Goal: Task Accomplishment & Management: Complete application form

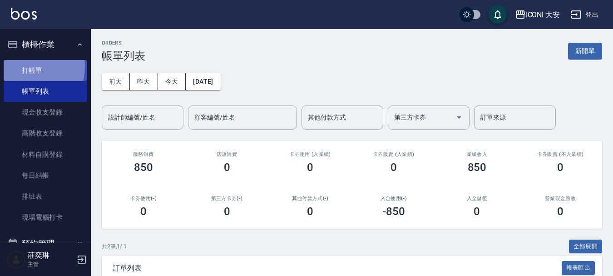
click at [29, 66] on link "打帳單" at bounding box center [46, 70] width 84 height 21
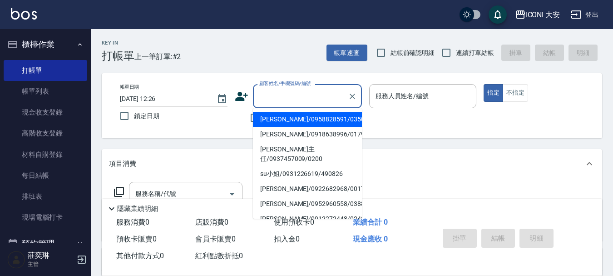
click at [295, 95] on input "顧客姓名/手機號碼/編號" at bounding box center [300, 96] width 87 height 16
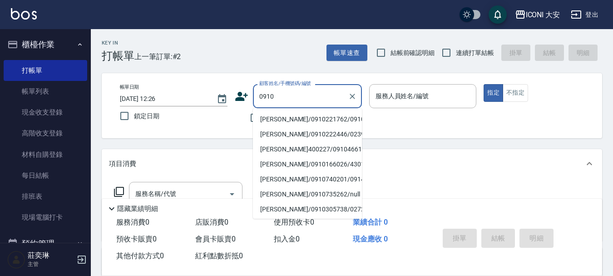
click at [273, 116] on li "[PERSON_NAME]/0910221762/0910" at bounding box center [307, 119] width 109 height 15
type input "[PERSON_NAME]/0910221762/0910"
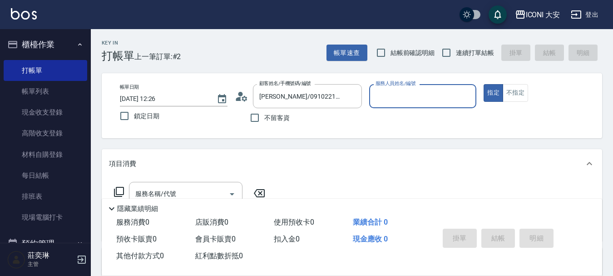
type input "Happy-9"
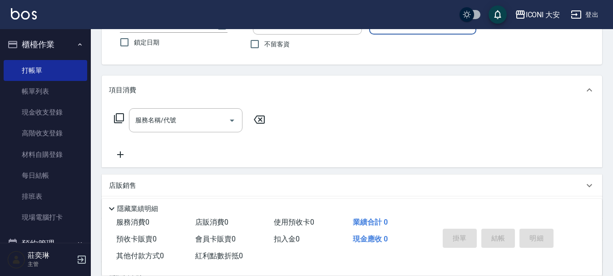
scroll to position [91, 0]
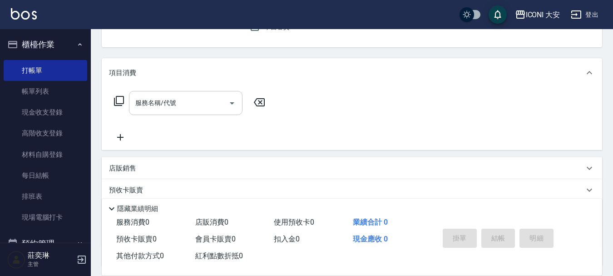
click at [206, 106] on input "服務名稱/代號" at bounding box center [179, 103] width 92 height 16
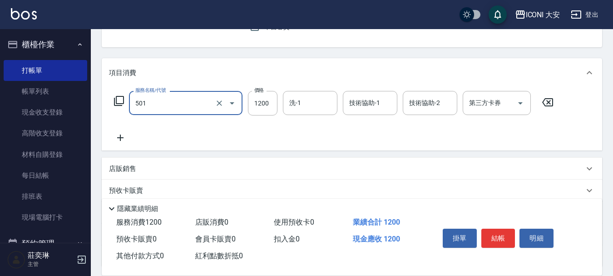
type input "染髮(501)"
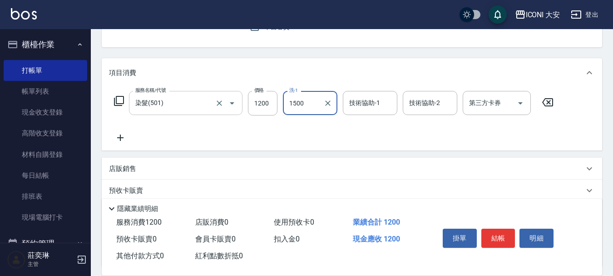
type input "1500"
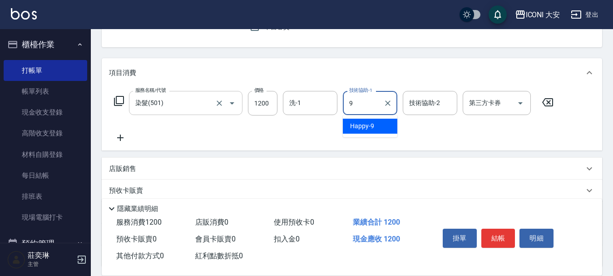
type input "Happy-9"
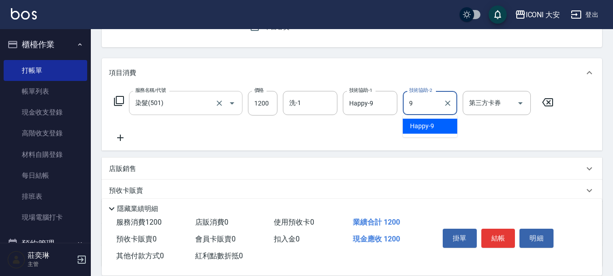
type input "Happy-9"
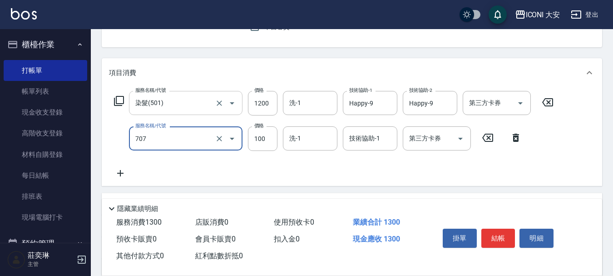
type input "瞬間護髮(707)"
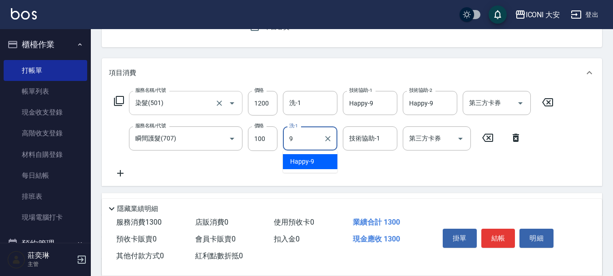
type input "Happy-9"
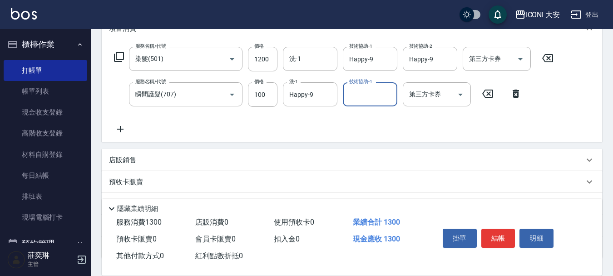
scroll to position [204, 0]
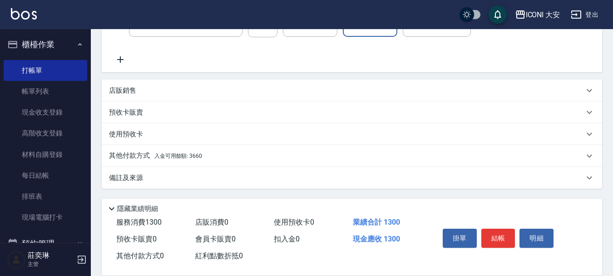
click at [130, 93] on p "店販銷售" at bounding box center [122, 91] width 27 height 10
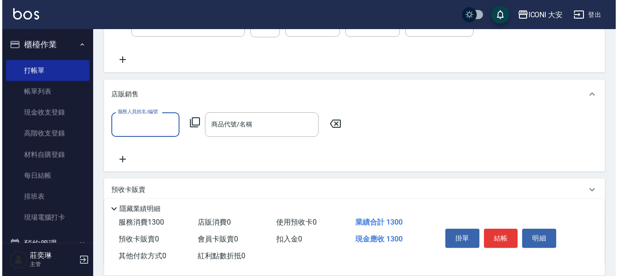
scroll to position [0, 0]
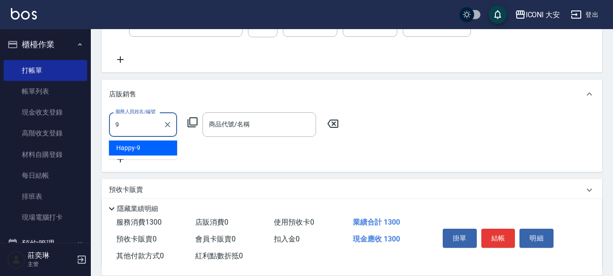
type input "Happy-9"
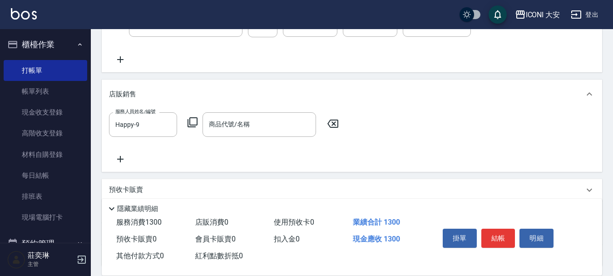
click at [195, 124] on icon at bounding box center [192, 122] width 11 height 11
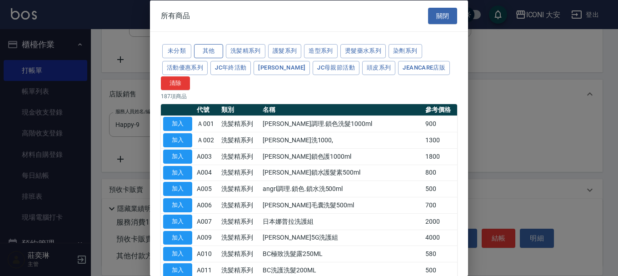
click at [207, 52] on button "其他" at bounding box center [208, 51] width 29 height 14
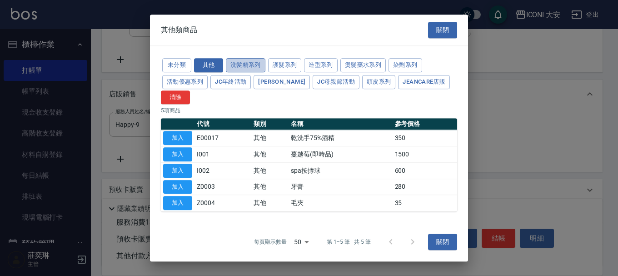
click at [244, 64] on button "洗髪精系列" at bounding box center [246, 65] width 40 height 14
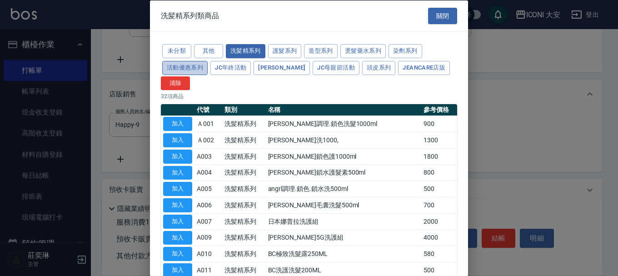
click at [185, 69] on button "活動優惠系列" at bounding box center [184, 67] width 45 height 14
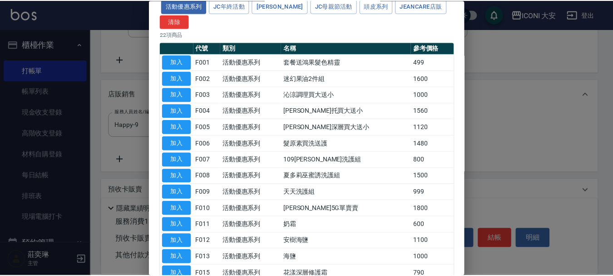
scroll to position [182, 0]
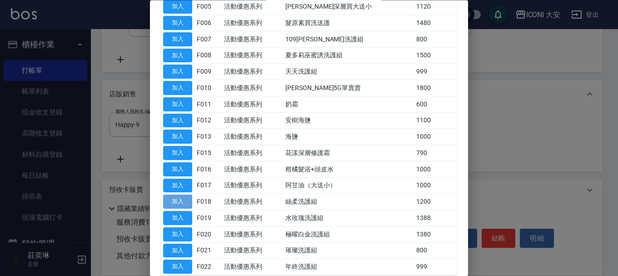
click at [181, 204] on button "加入" at bounding box center [177, 202] width 29 height 14
type input "絲柔洗護組"
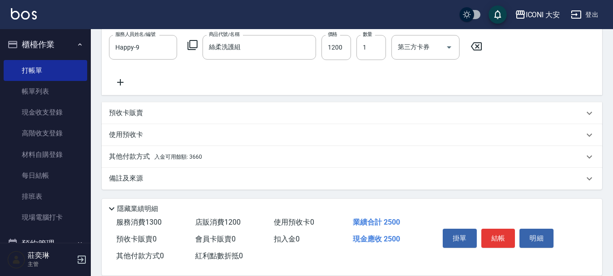
scroll to position [283, 0]
click at [198, 158] on span "入金可用餘額: 3660" at bounding box center [179, 156] width 48 height 6
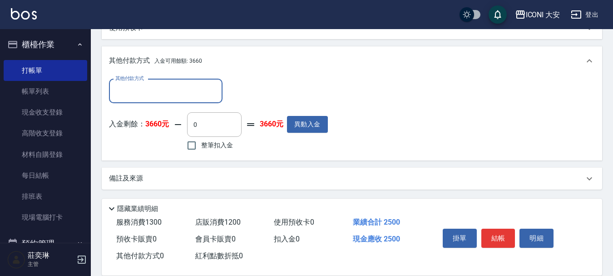
scroll to position [389, 0]
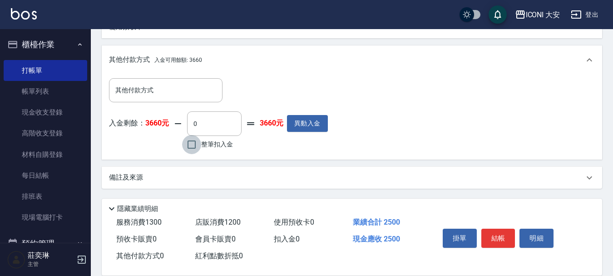
click at [192, 148] on input "整筆扣入金" at bounding box center [191, 144] width 19 height 19
checkbox input "true"
type input "2500"
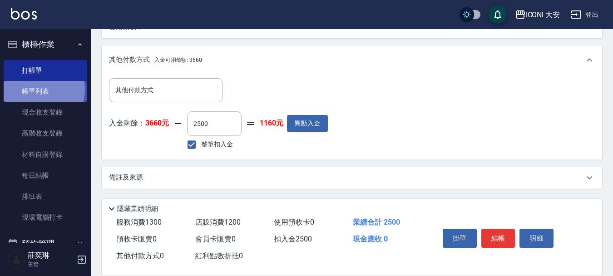
click at [34, 90] on link "帳單列表" at bounding box center [46, 91] width 84 height 21
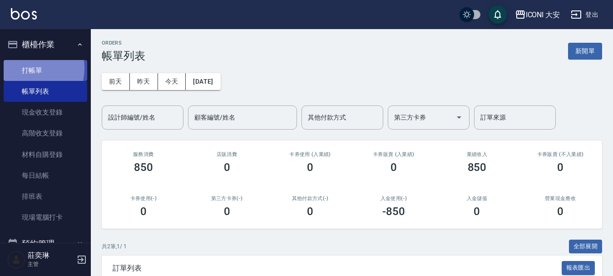
click at [28, 68] on link "打帳單" at bounding box center [46, 70] width 84 height 21
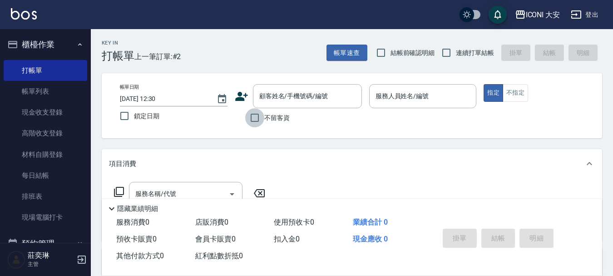
click at [258, 119] on input "不留客資" at bounding box center [254, 117] width 19 height 19
checkbox input "true"
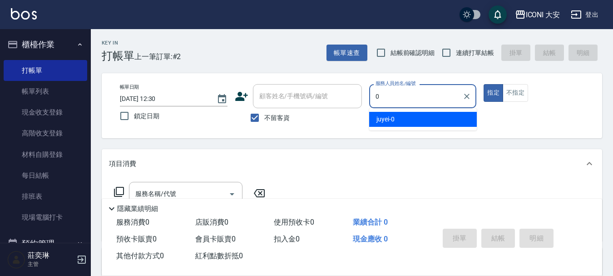
type input "juyei-0"
type button "true"
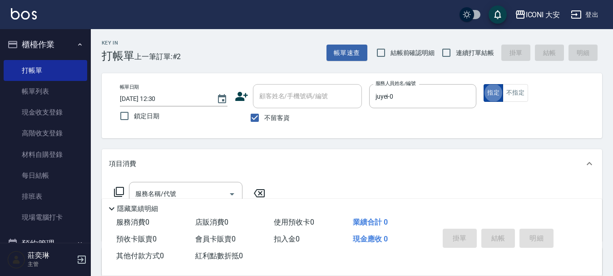
click at [500, 89] on button "指定" at bounding box center [494, 93] width 20 height 18
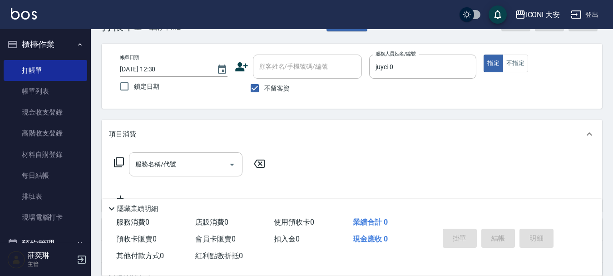
scroll to position [45, 0]
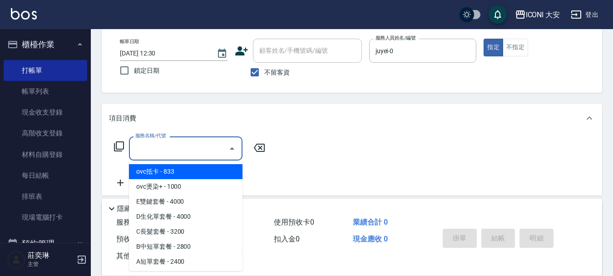
click at [167, 145] on input "服務名稱/代號" at bounding box center [179, 148] width 92 height 16
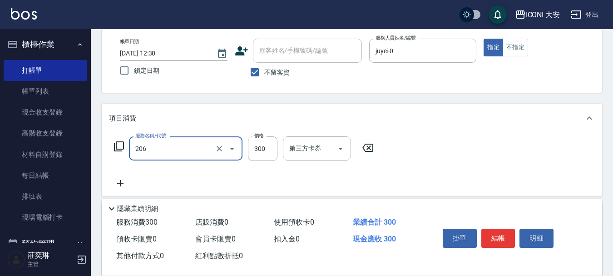
type input "洗髮(206)"
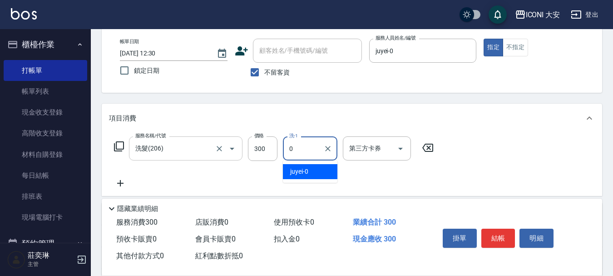
type input "juyei-0"
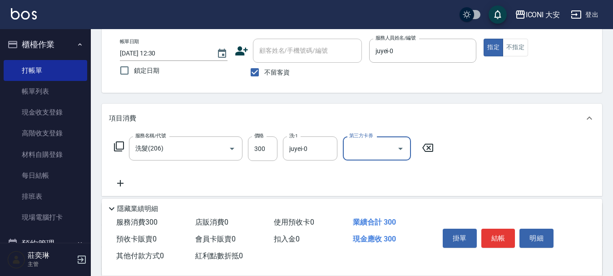
click at [120, 182] on icon at bounding box center [120, 183] width 6 height 6
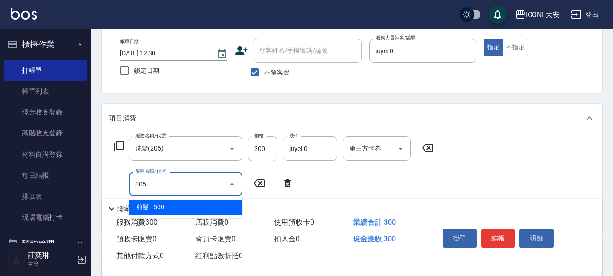
type input "剪髮(305)"
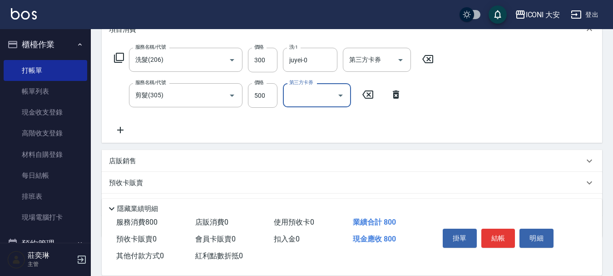
scroll to position [183, 0]
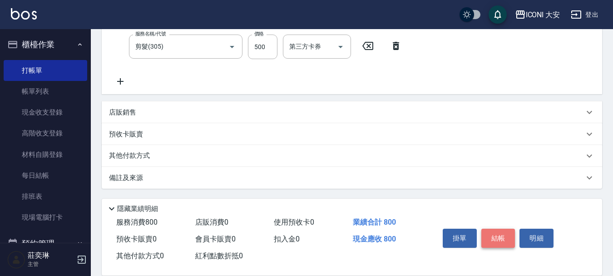
click at [493, 234] on button "結帳" at bounding box center [499, 238] width 34 height 19
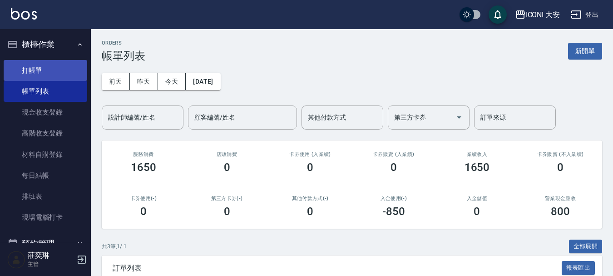
click at [46, 70] on link "打帳單" at bounding box center [46, 70] width 84 height 21
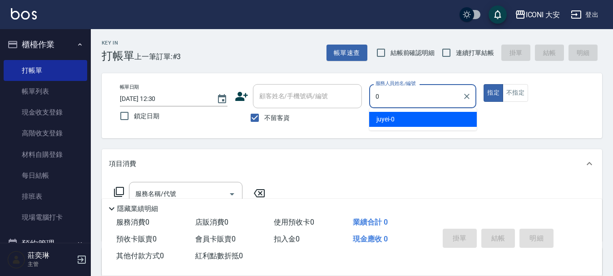
type input "juyei-0"
type button "true"
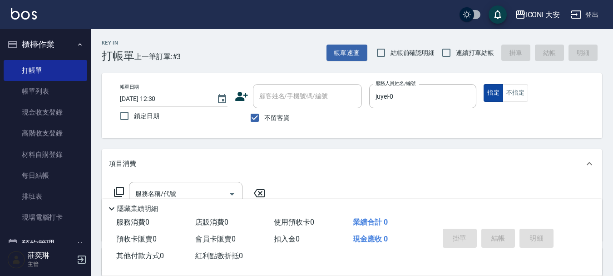
click at [495, 90] on button "指定" at bounding box center [494, 93] width 20 height 18
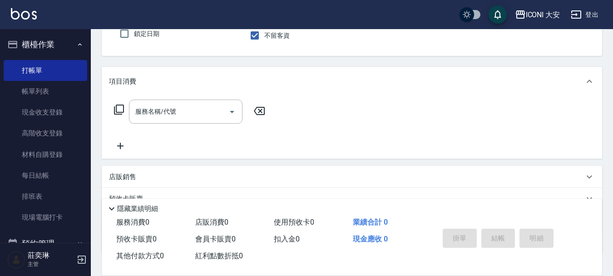
scroll to position [91, 0]
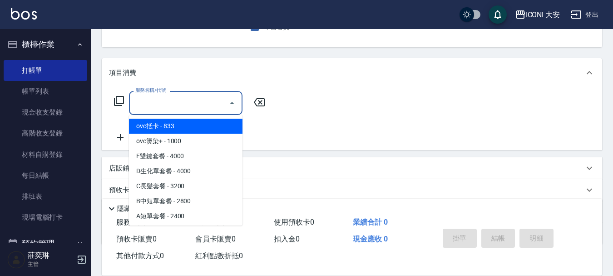
click at [189, 106] on input "服務名稱/代號" at bounding box center [179, 103] width 92 height 16
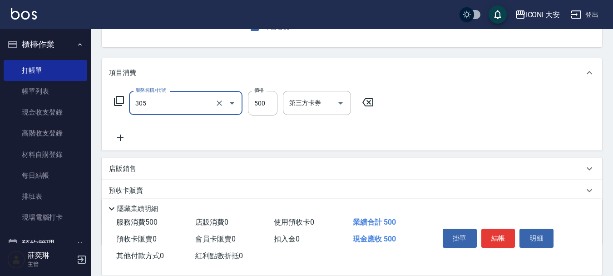
type input "剪髮(305)"
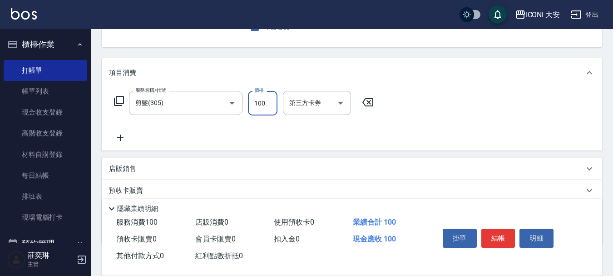
type input "100"
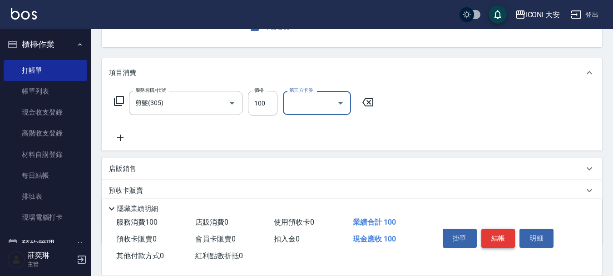
click at [502, 234] on button "結帳" at bounding box center [499, 238] width 34 height 19
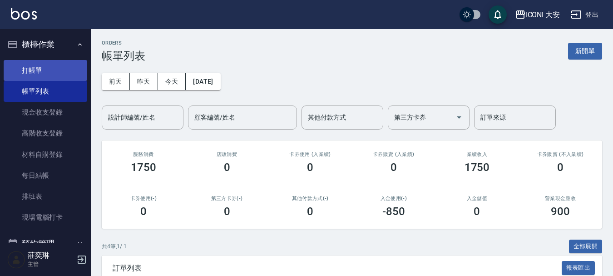
click at [26, 67] on link "打帳單" at bounding box center [46, 70] width 84 height 21
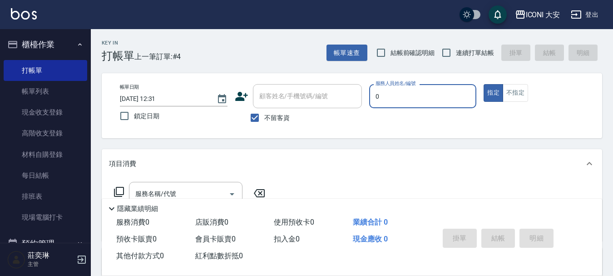
type input "juyei-0"
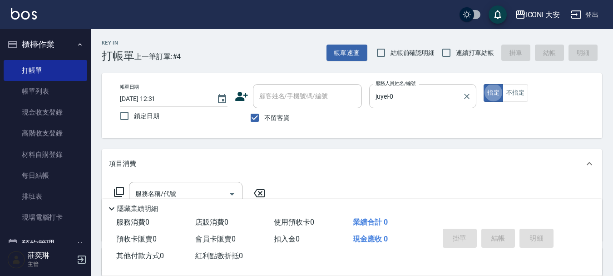
type button "true"
click at [494, 92] on button "指定" at bounding box center [494, 93] width 20 height 18
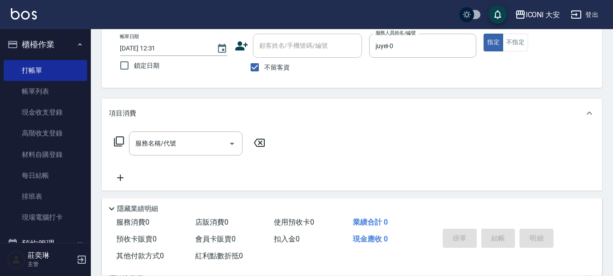
scroll to position [136, 0]
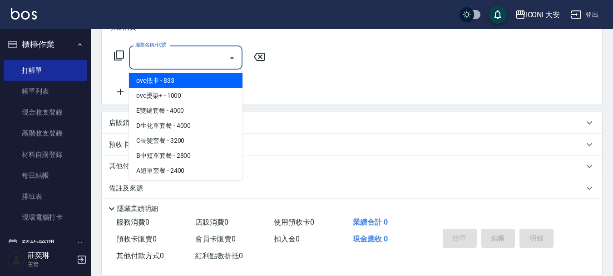
click at [168, 60] on input "服務名稱/代號" at bounding box center [179, 58] width 92 height 16
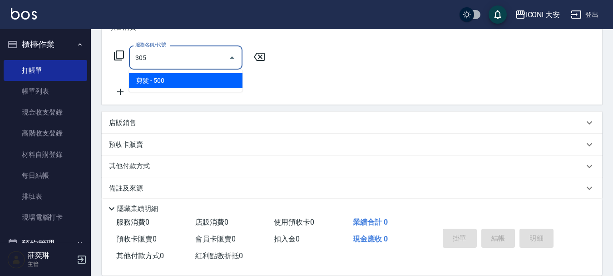
type input "剪髮(305)"
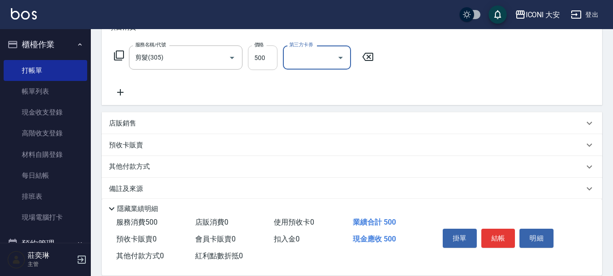
click at [266, 55] on input "500" at bounding box center [263, 57] width 30 height 25
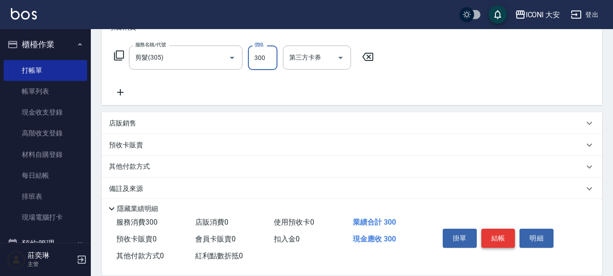
type input "300"
click at [498, 235] on button "結帳" at bounding box center [499, 238] width 34 height 19
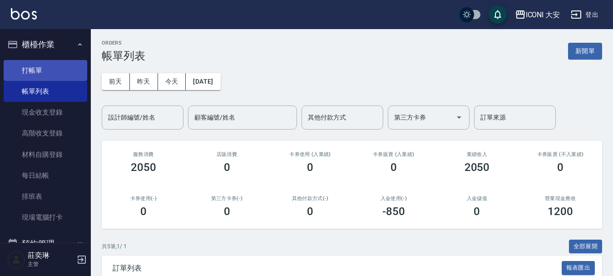
click at [37, 67] on link "打帳單" at bounding box center [46, 70] width 84 height 21
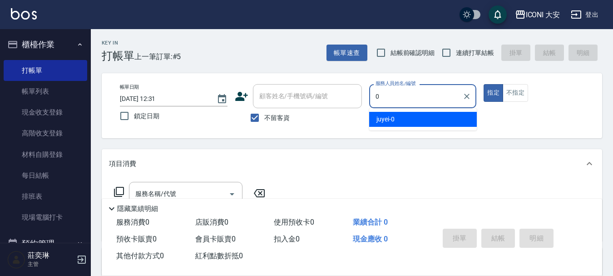
type input "juyei-0"
type button "true"
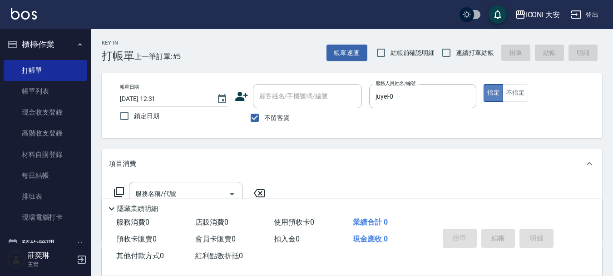
click at [493, 94] on button "指定" at bounding box center [494, 93] width 20 height 18
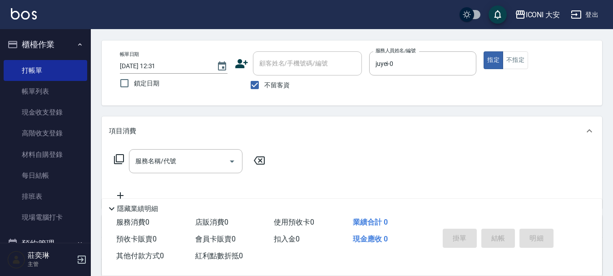
scroll to position [91, 0]
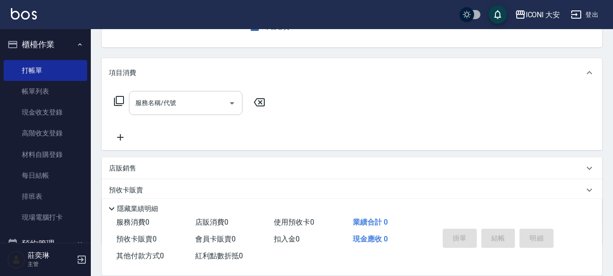
click at [189, 97] on input "服務名稱/代號" at bounding box center [179, 103] width 92 height 16
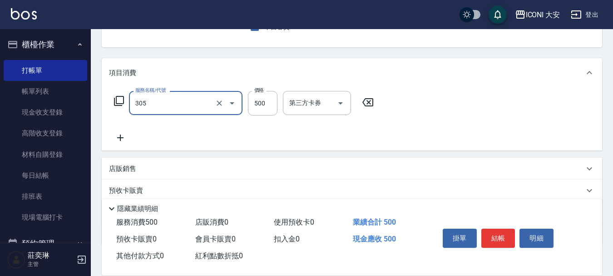
type input "剪髮(305)"
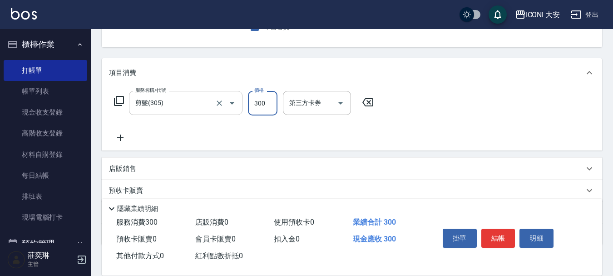
type input "300"
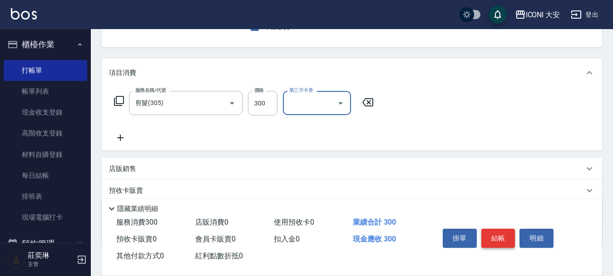
click at [506, 229] on button "結帳" at bounding box center [499, 238] width 34 height 19
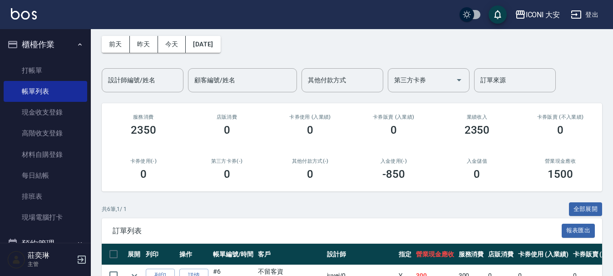
scroll to position [182, 0]
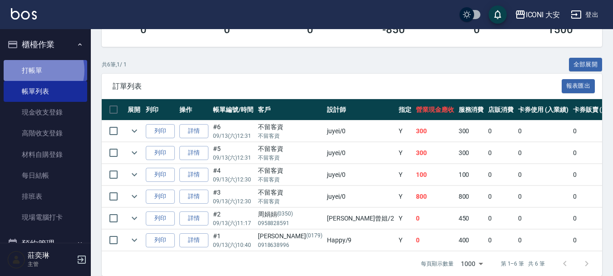
click at [37, 70] on link "打帳單" at bounding box center [46, 70] width 84 height 21
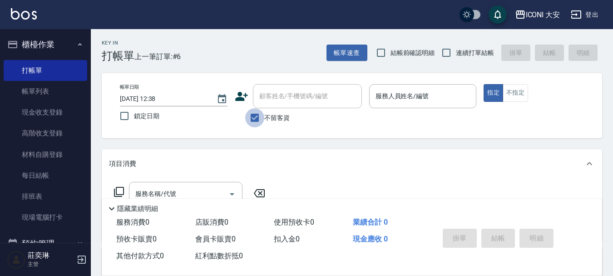
drag, startPoint x: 258, startPoint y: 117, endPoint x: 274, endPoint y: 89, distance: 32.5
click at [259, 115] on input "不留客資" at bounding box center [254, 117] width 19 height 19
checkbox input "false"
click at [276, 90] on input "顧客姓名/手機號碼/編號" at bounding box center [300, 96] width 87 height 16
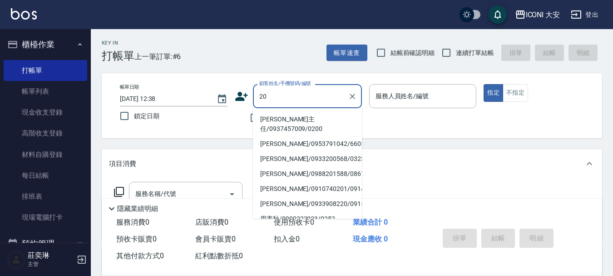
type input "2"
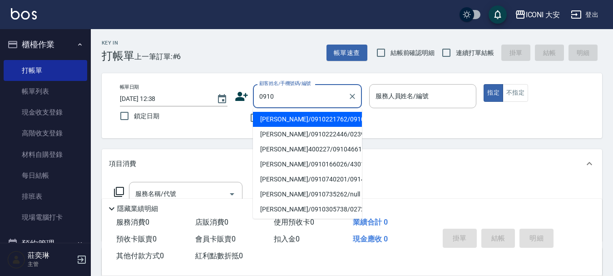
click at [295, 119] on li "[PERSON_NAME]/0910221762/0910" at bounding box center [307, 119] width 109 height 15
type input "[PERSON_NAME]/0910221762/0910"
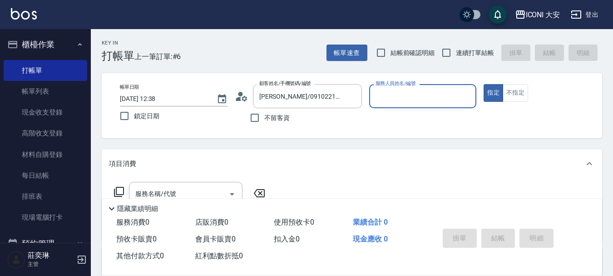
type input "Happy-9"
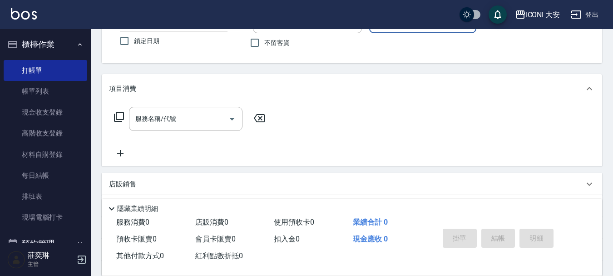
scroll to position [91, 0]
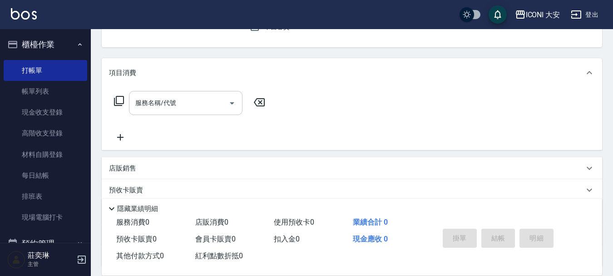
click at [185, 107] on input "服務名稱/代號" at bounding box center [179, 103] width 92 height 16
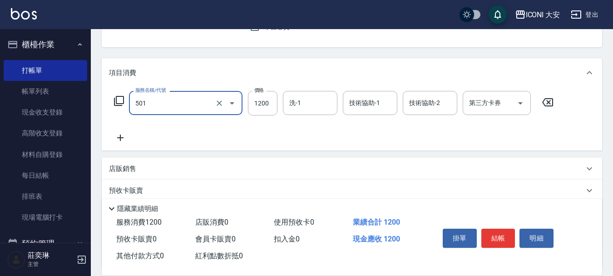
type input "染髮(501)"
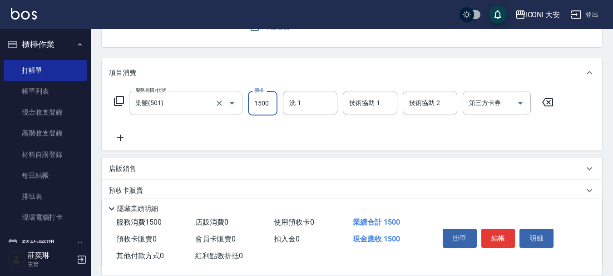
type input "1500"
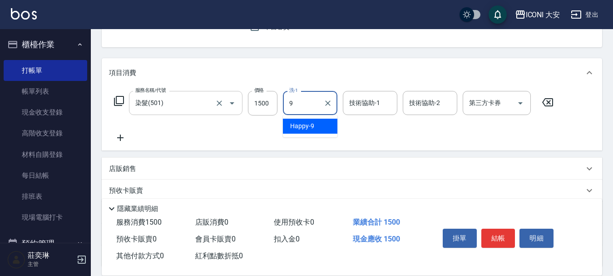
type input "Happy-9"
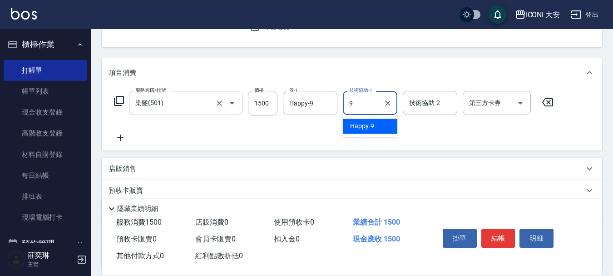
type input "Happy-9"
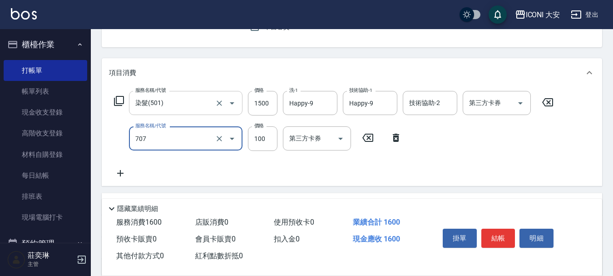
type input "瞬間護髮(707)"
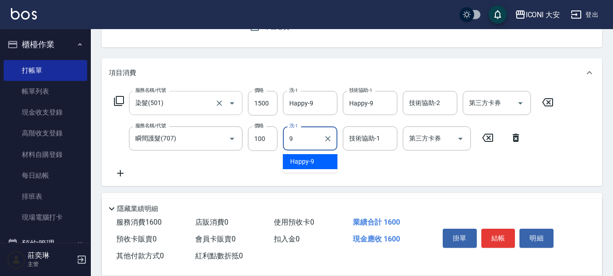
type input "Happy-9"
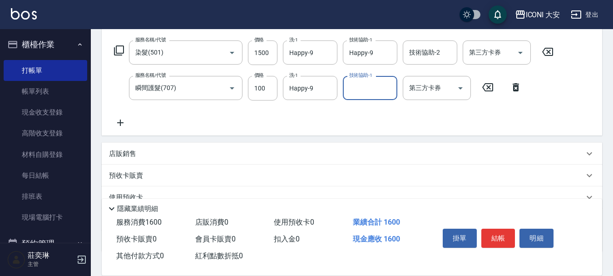
scroll to position [204, 0]
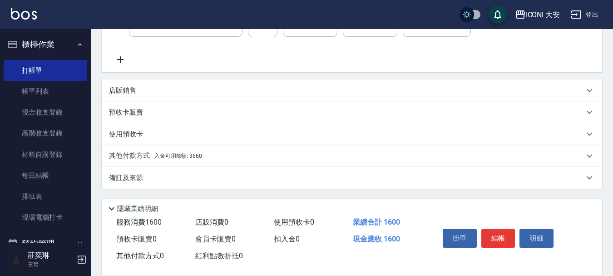
click at [125, 87] on p "店販銷售" at bounding box center [122, 91] width 27 height 10
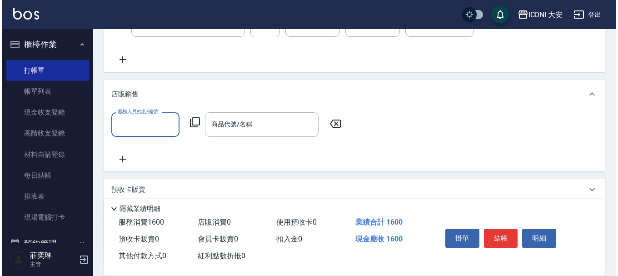
scroll to position [0, 0]
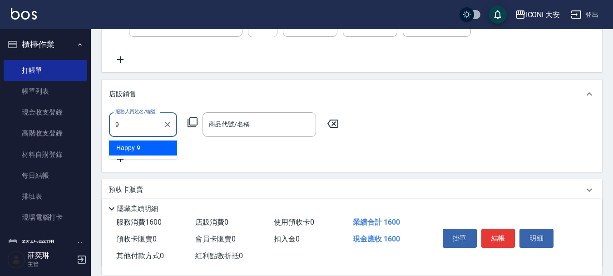
type input "Happy-9"
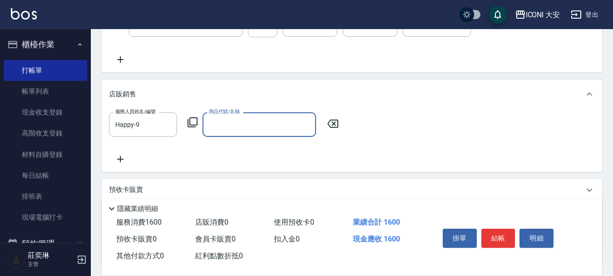
click at [194, 121] on icon at bounding box center [192, 122] width 11 height 11
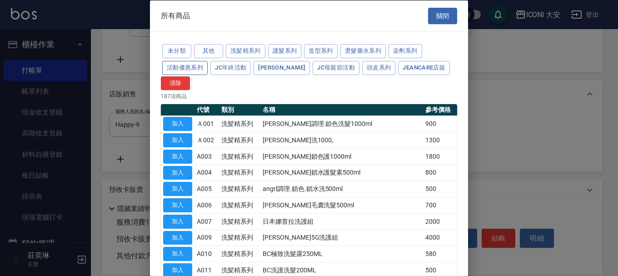
click at [189, 71] on button "活動優惠系列" at bounding box center [184, 67] width 45 height 14
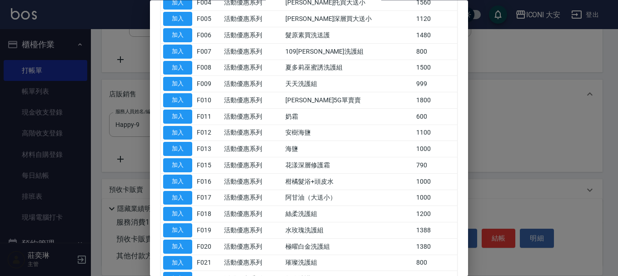
scroll to position [227, 0]
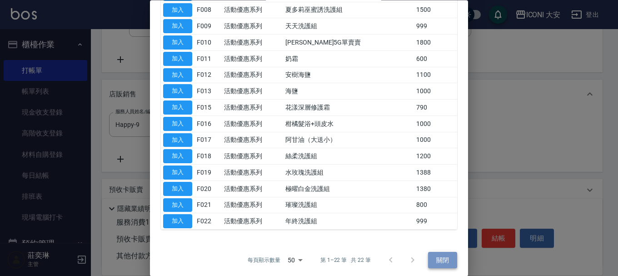
click at [429, 259] on button "關閉" at bounding box center [442, 260] width 29 height 17
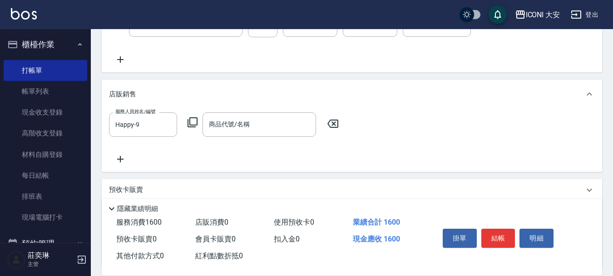
click at [193, 123] on icon at bounding box center [192, 122] width 11 height 11
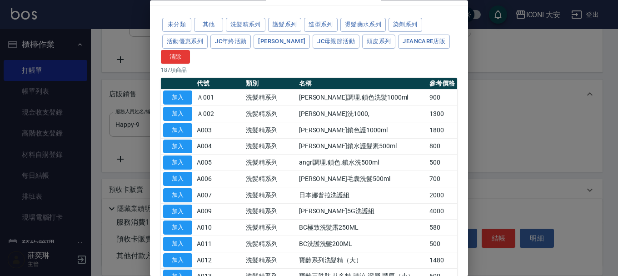
scroll to position [0, 0]
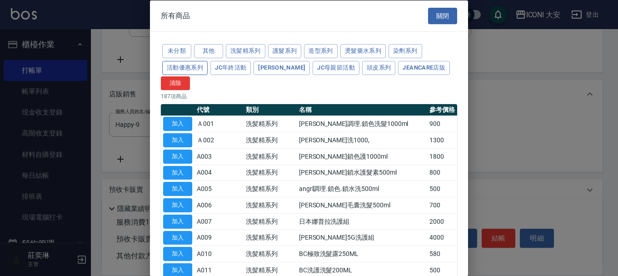
click at [173, 64] on button "活動優惠系列" at bounding box center [184, 67] width 45 height 14
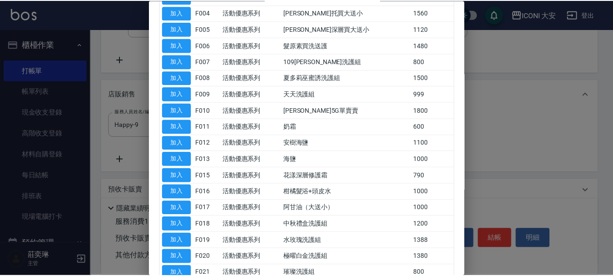
scroll to position [182, 0]
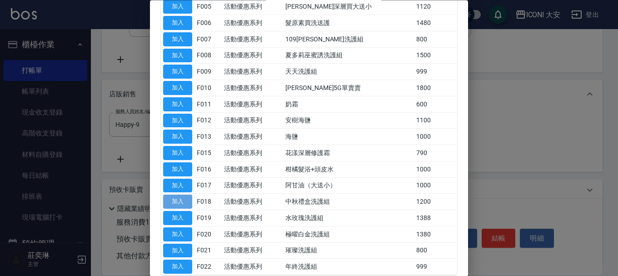
click at [180, 203] on button "加入" at bounding box center [177, 202] width 29 height 14
type input "絲柔洗護組"
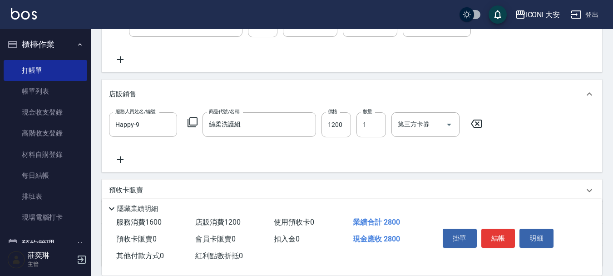
scroll to position [283, 0]
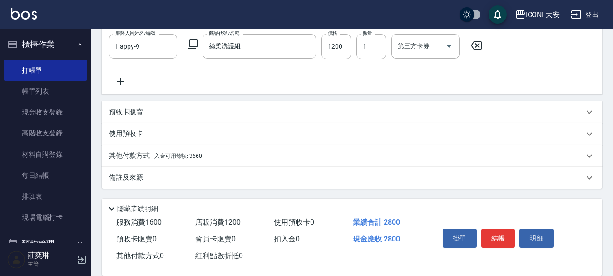
click at [196, 160] on p "其他付款方式 入金可用餘額: 3660" at bounding box center [155, 156] width 93 height 10
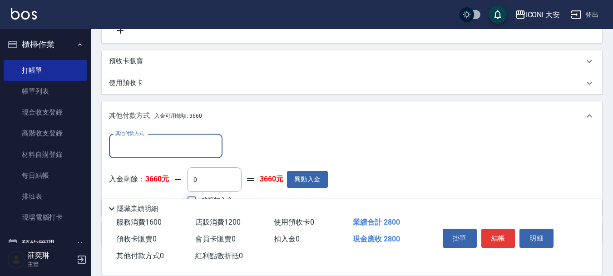
scroll to position [389, 0]
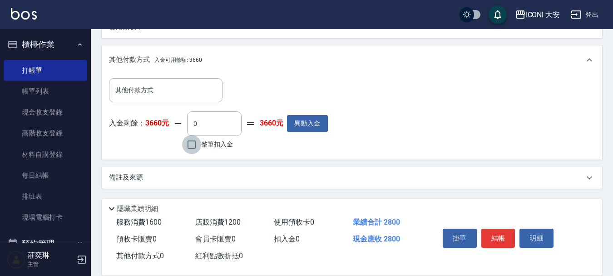
click at [196, 147] on input "整筆扣入金" at bounding box center [191, 144] width 19 height 19
checkbox input "true"
type input "2800"
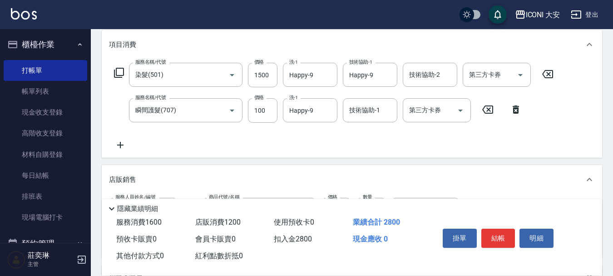
scroll to position [208, 0]
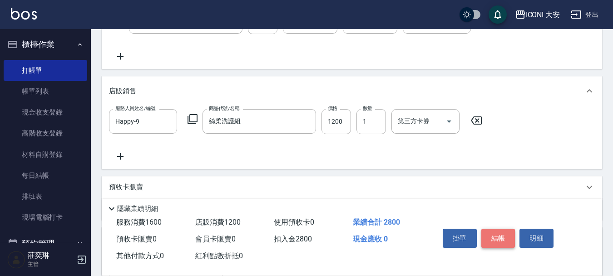
click at [498, 237] on button "結帳" at bounding box center [499, 238] width 34 height 19
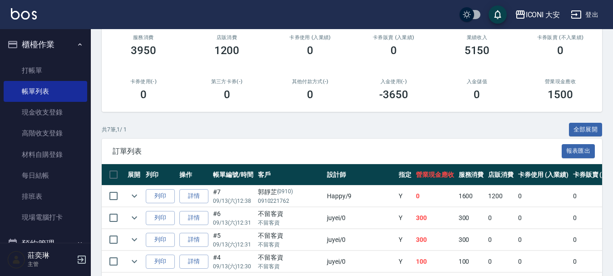
scroll to position [221, 0]
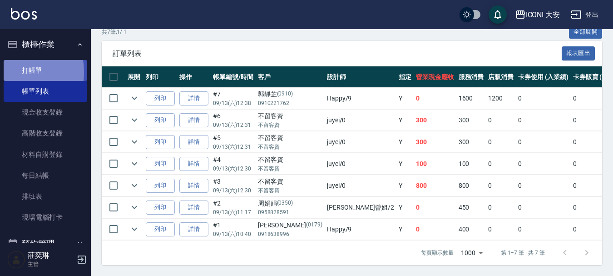
click at [4, 72] on link "打帳單" at bounding box center [46, 70] width 84 height 21
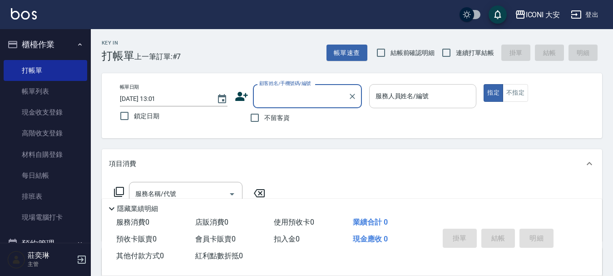
click at [386, 100] on div "服務人員姓名/編號 服務人員姓名/編號" at bounding box center [423, 96] width 108 height 24
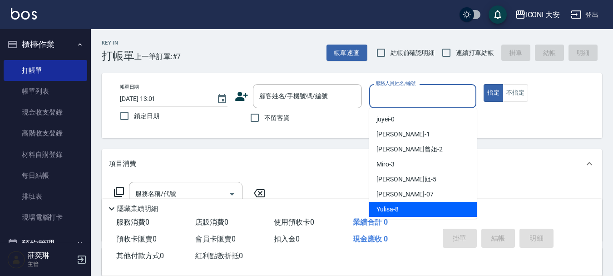
click at [386, 207] on span "Yulisa -8" at bounding box center [388, 209] width 22 height 10
type input "Yulisa-8"
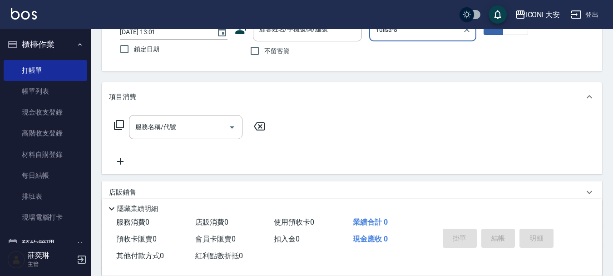
scroll to position [45, 0]
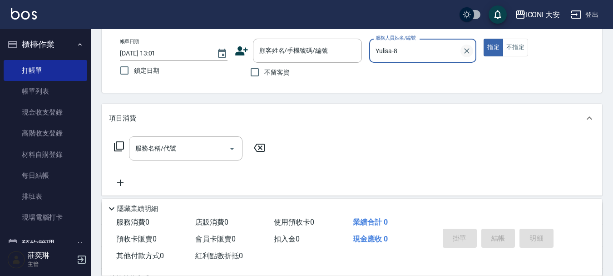
click at [468, 50] on icon "Clear" at bounding box center [467, 50] width 5 height 5
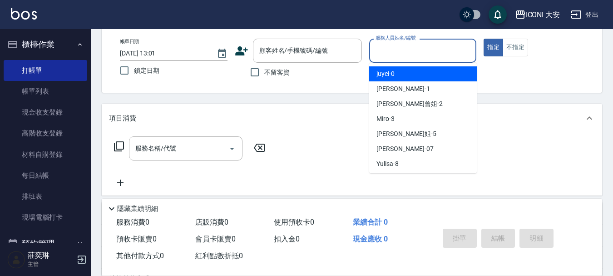
click at [425, 48] on input "服務人員姓名/編號" at bounding box center [424, 51] width 100 height 16
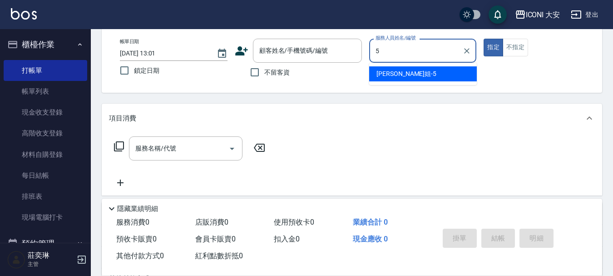
click at [411, 75] on div "[PERSON_NAME]姐 -5" at bounding box center [423, 73] width 108 height 15
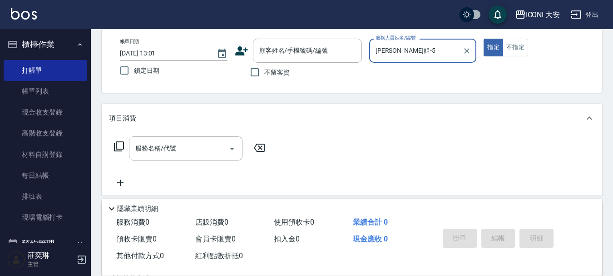
type input "[PERSON_NAME]姐-5"
click at [118, 145] on icon at bounding box center [119, 146] width 11 height 11
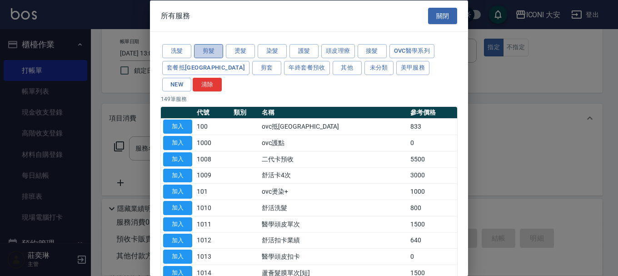
click at [204, 49] on button "剪髮" at bounding box center [208, 51] width 29 height 14
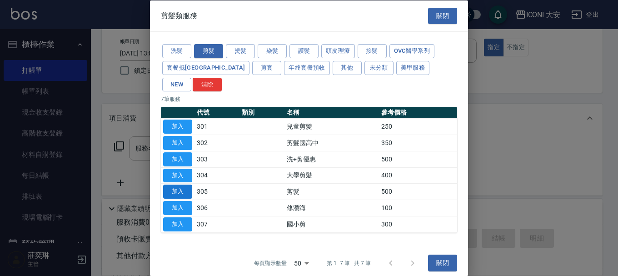
click at [177, 184] on button "加入" at bounding box center [177, 191] width 29 height 14
type input "剪髮(305)"
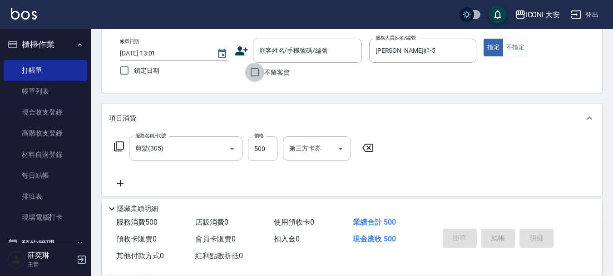
click at [257, 71] on input "不留客資" at bounding box center [254, 72] width 19 height 19
checkbox input "true"
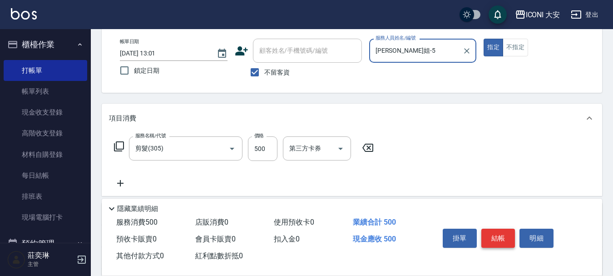
click at [498, 233] on button "結帳" at bounding box center [499, 238] width 34 height 19
